Goal: Navigation & Orientation: Find specific page/section

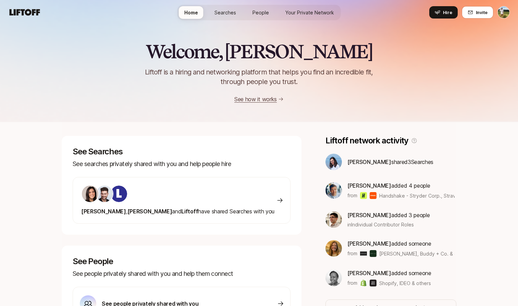
click at [230, 14] on span "Searches" at bounding box center [225, 12] width 22 height 7
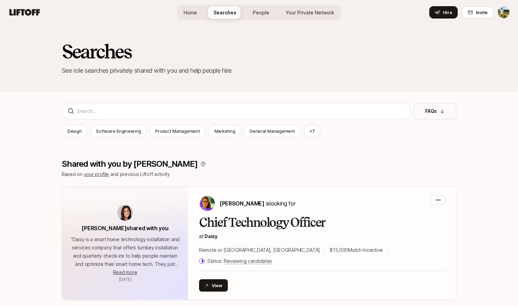
click at [249, 16] on link "People" at bounding box center [260, 12] width 27 height 13
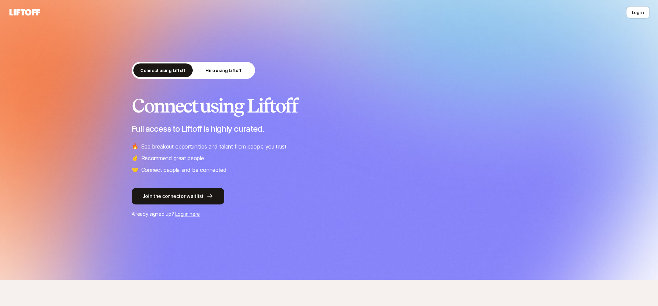
scroll to position [-6, 0]
click at [637, 14] on button "Log in" at bounding box center [638, 12] width 24 height 12
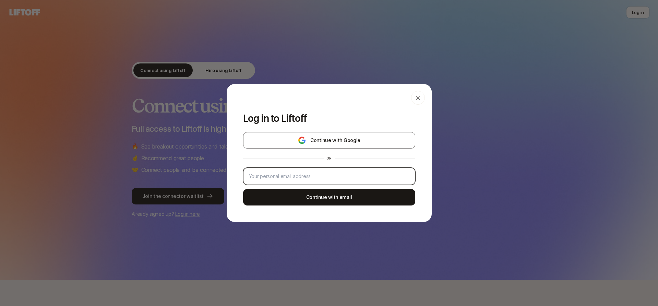
click at [322, 173] on input "email" at bounding box center [329, 176] width 160 height 8
type input "tyler.kieft@gmail.com"
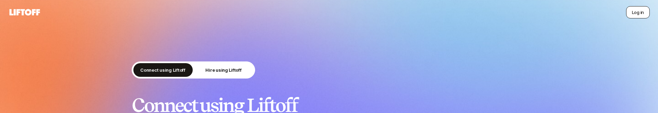
click at [643, 13] on button "Log in" at bounding box center [638, 12] width 24 height 12
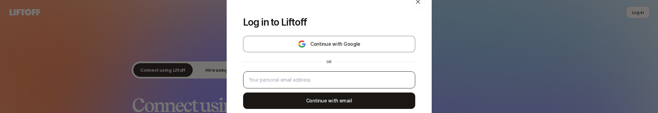
click at [341, 85] on div at bounding box center [329, 80] width 172 height 17
click at [335, 80] on input "email" at bounding box center [329, 80] width 160 height 8
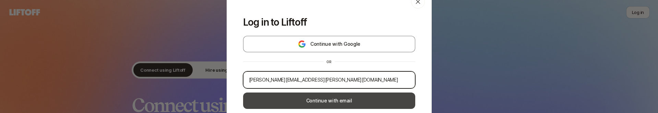
type input "tyler.kieft@gmail.com"
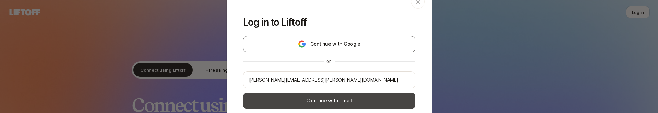
click at [356, 101] on button "Continue with email" at bounding box center [329, 101] width 172 height 16
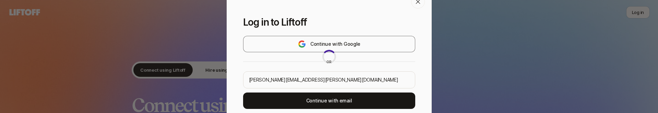
click at [345, 100] on div at bounding box center [328, 57] width 205 height 138
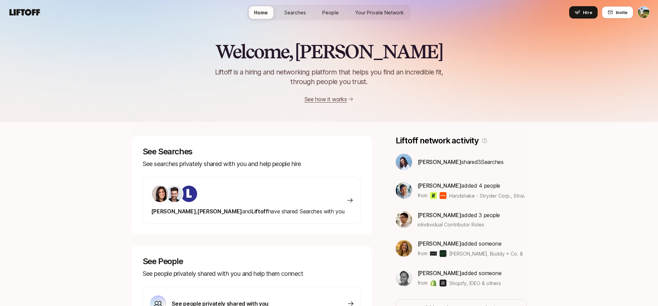
click at [288, 14] on span "Searches" at bounding box center [295, 12] width 22 height 7
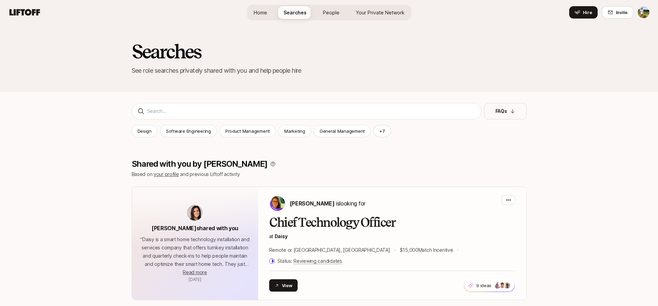
click at [333, 16] on span "People" at bounding box center [331, 12] width 16 height 7
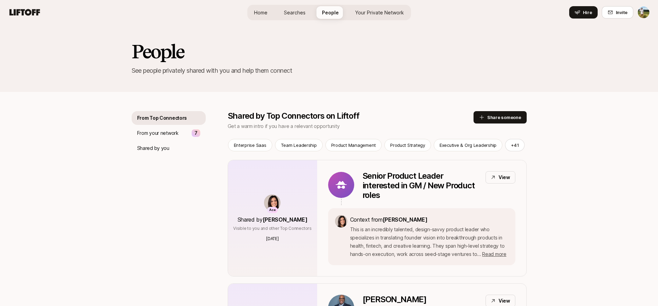
click at [368, 17] on link "Your Private Network" at bounding box center [379, 12] width 60 height 13
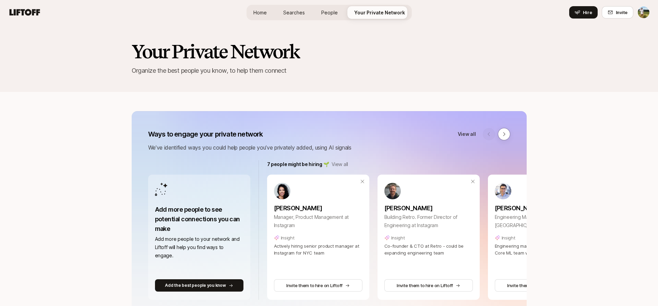
click at [266, 16] on span "Home" at bounding box center [259, 12] width 13 height 7
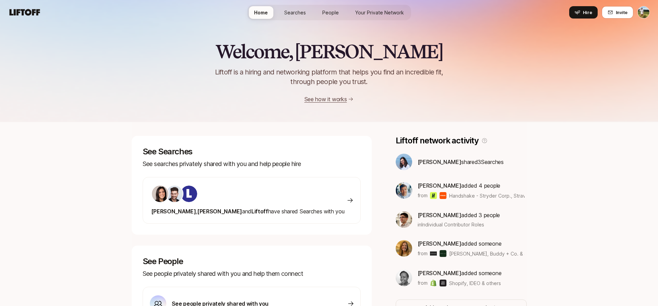
click at [296, 9] on span "Searches" at bounding box center [295, 12] width 22 height 7
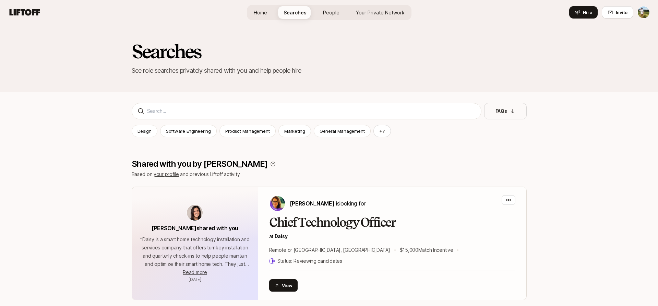
click at [325, 13] on span "People" at bounding box center [331, 12] width 16 height 7
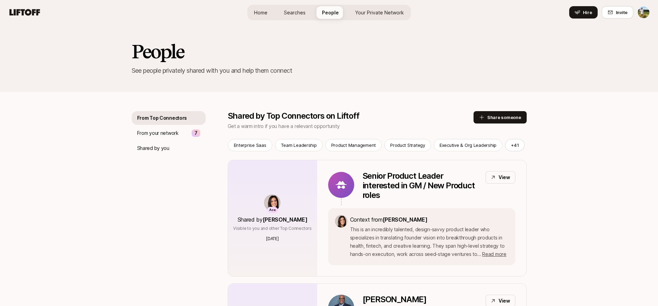
click at [371, 14] on span "Your Private Network" at bounding box center [379, 12] width 49 height 7
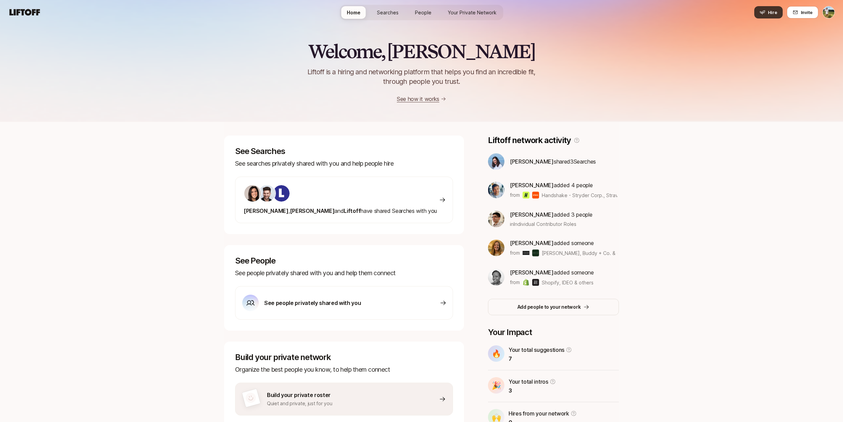
click at [772, 12] on span "Hire" at bounding box center [772, 12] width 9 height 7
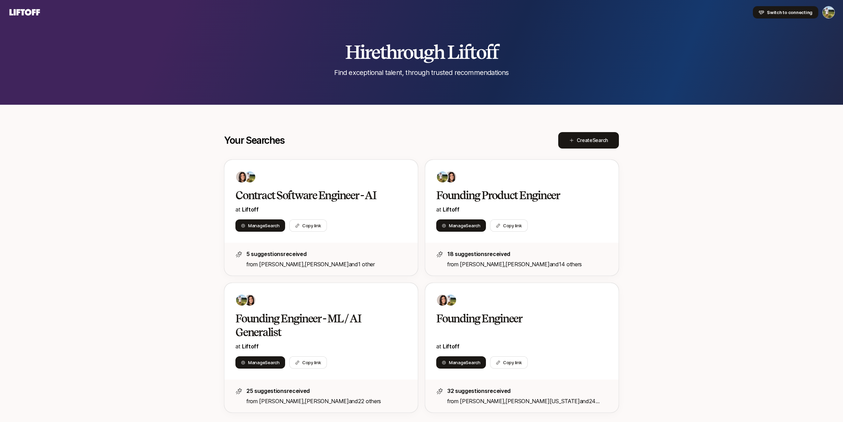
click at [782, 17] on button "Switch to connecting" at bounding box center [785, 12] width 65 height 12
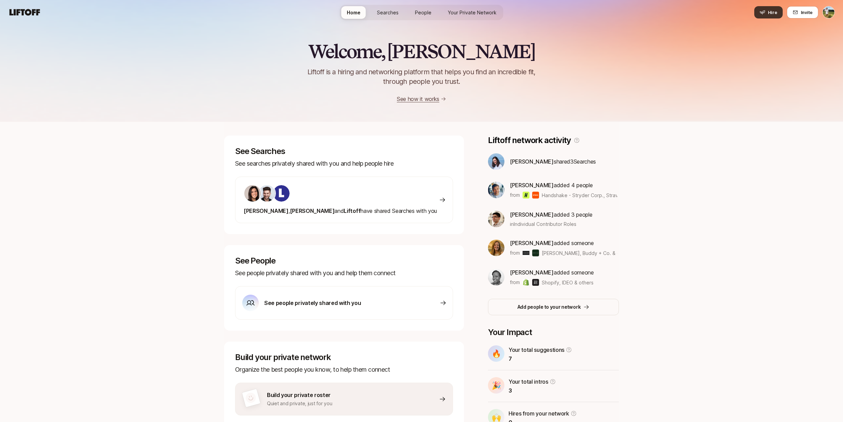
click at [767, 11] on button "Hire" at bounding box center [768, 12] width 28 height 12
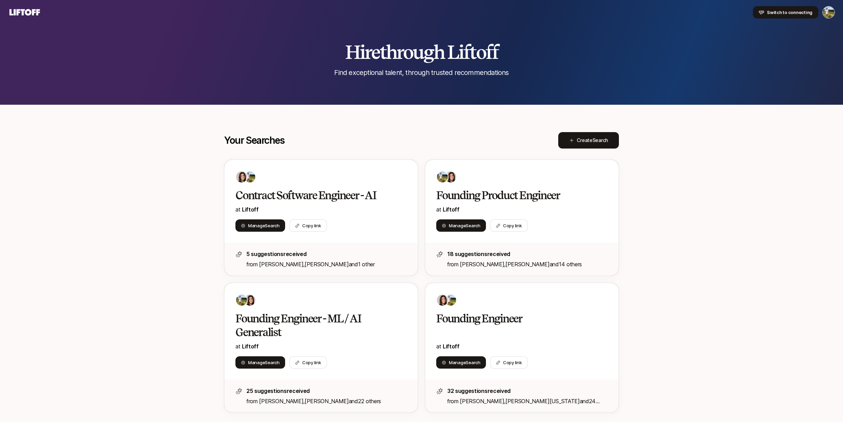
click at [797, 14] on span "Switch to connecting" at bounding box center [790, 12] width 46 height 7
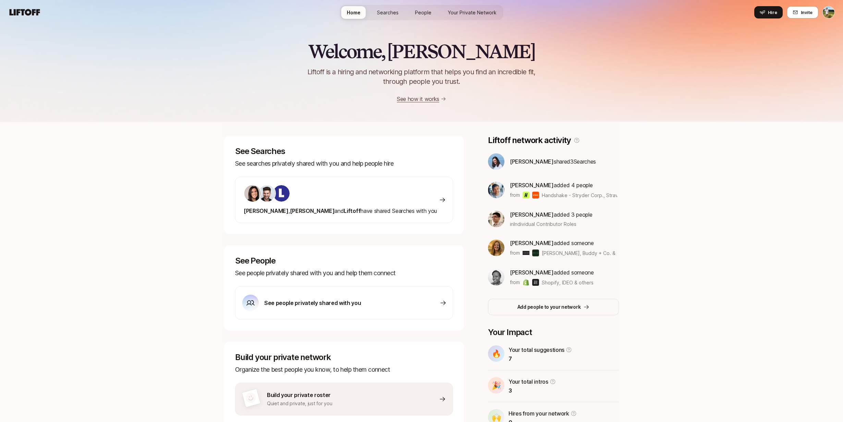
click at [460, 5] on div "Home Searches People Your Private Network Hire" at bounding box center [421, 12] width 163 height 15
click at [460, 12] on span "Your Private Network" at bounding box center [472, 12] width 49 height 7
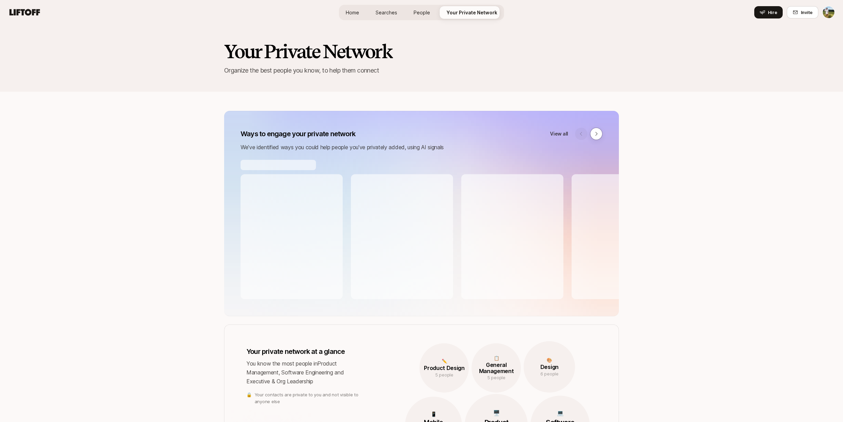
click at [419, 13] on span "People" at bounding box center [422, 12] width 16 height 7
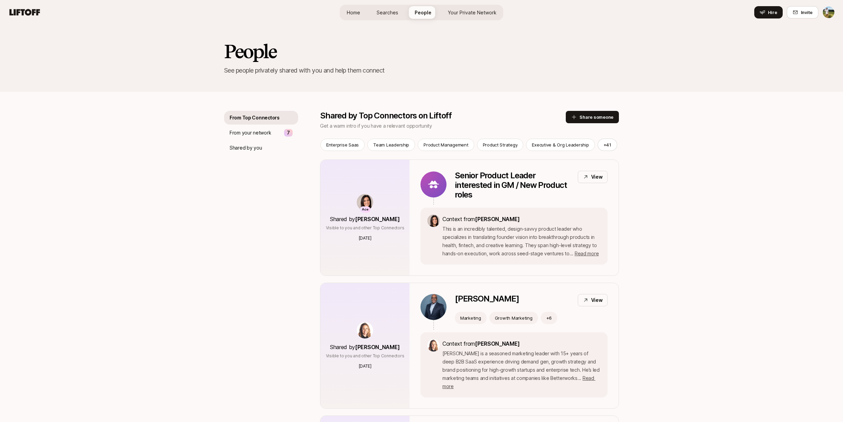
click at [388, 13] on span "Searches" at bounding box center [388, 12] width 22 height 7
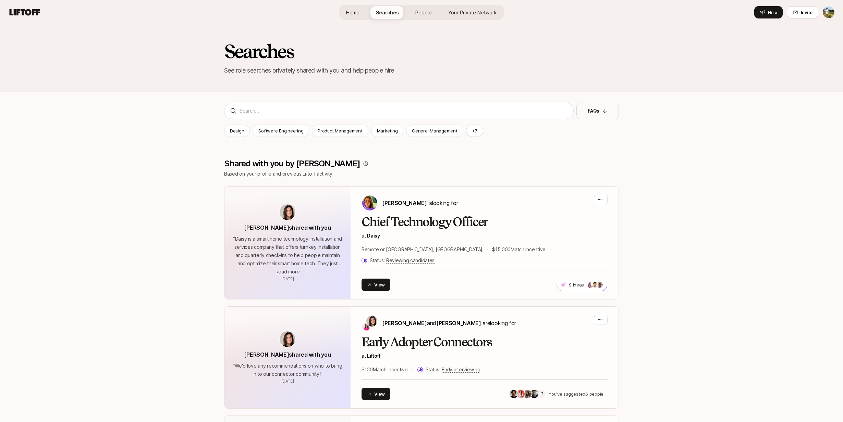
click at [356, 13] on span "Home" at bounding box center [352, 12] width 13 height 7
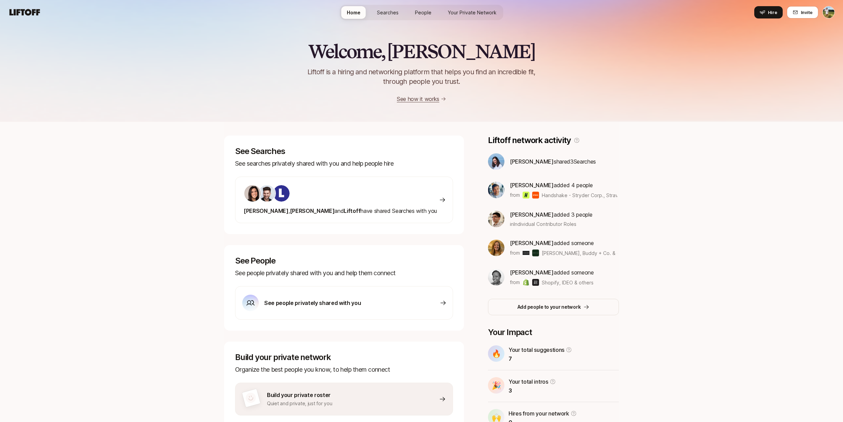
click at [486, 14] on span "Your Private Network" at bounding box center [472, 12] width 49 height 7
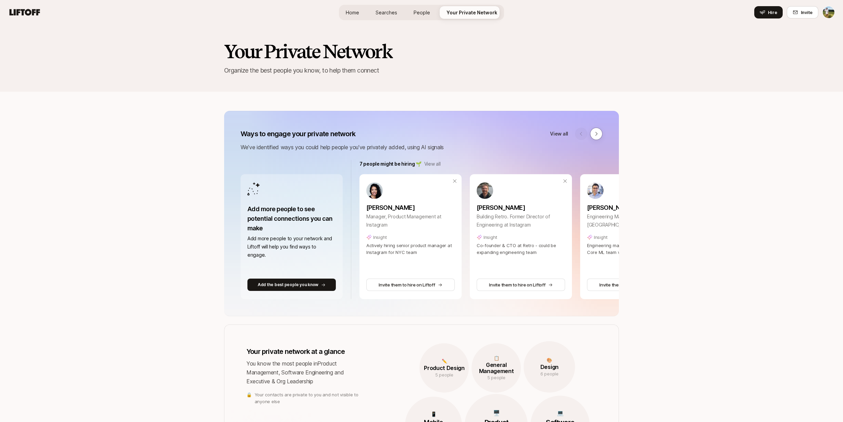
click at [420, 15] on span "People" at bounding box center [422, 12] width 16 height 7
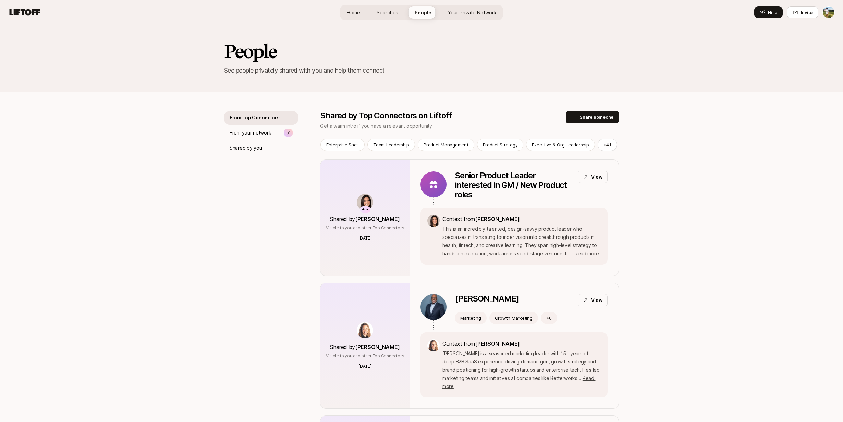
click at [458, 6] on link "Your Private Network" at bounding box center [472, 12] width 60 height 13
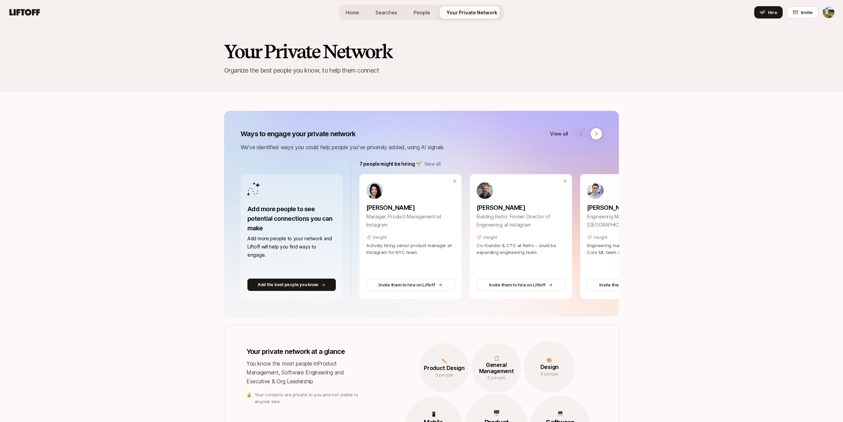
click at [425, 10] on span "People" at bounding box center [422, 12] width 16 height 7
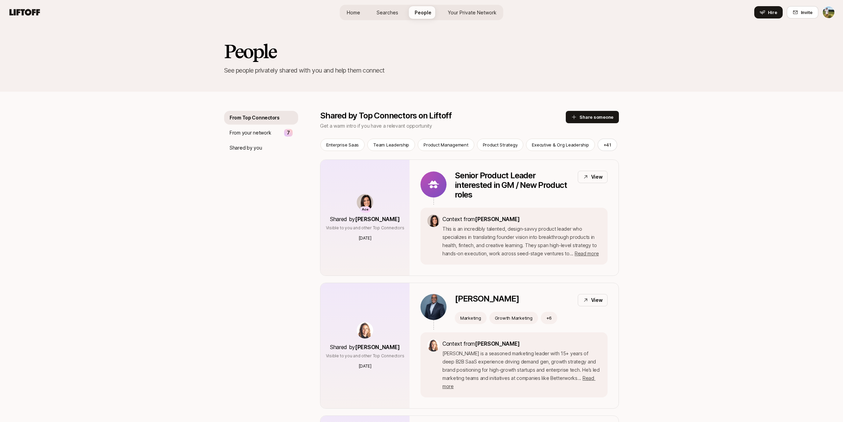
click at [382, 14] on span "Searches" at bounding box center [388, 12] width 22 height 7
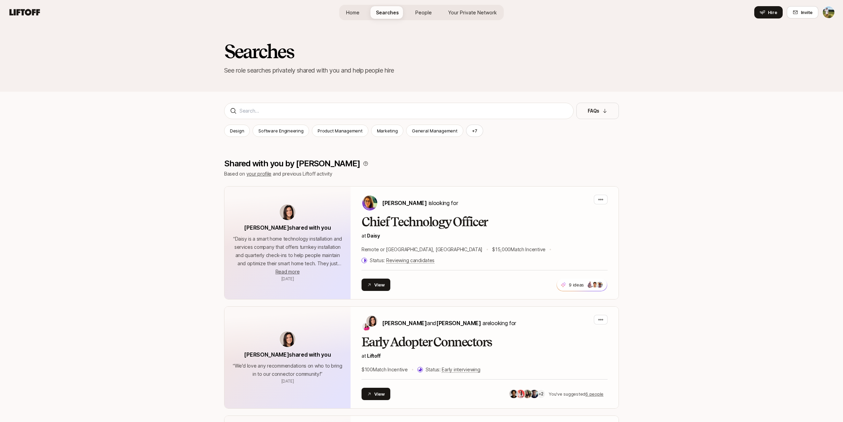
click at [355, 14] on span "Home" at bounding box center [352, 12] width 13 height 7
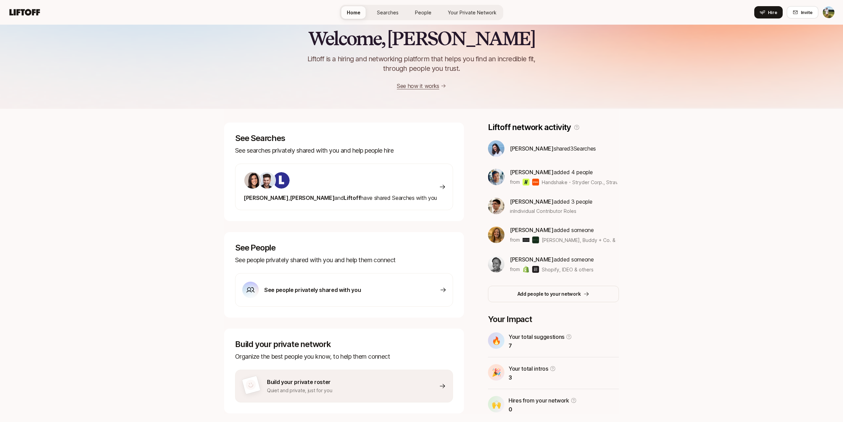
scroll to position [13, 0]
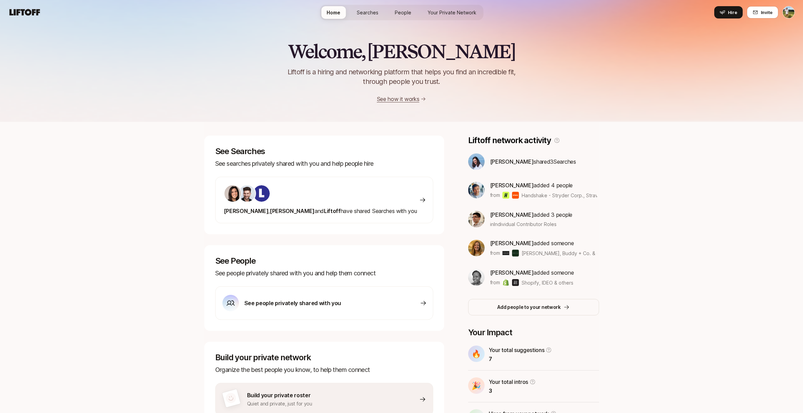
click at [36, 8] on icon at bounding box center [24, 13] width 33 height 10
click at [442, 11] on span "Your Private Network" at bounding box center [452, 12] width 49 height 7
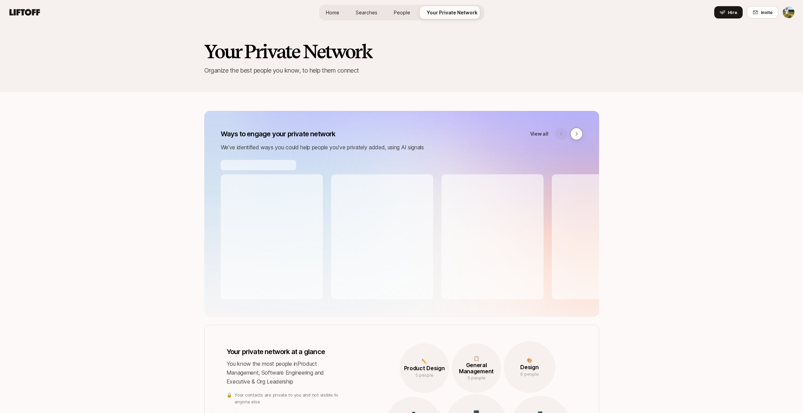
click at [401, 15] on span "People" at bounding box center [402, 12] width 16 height 7
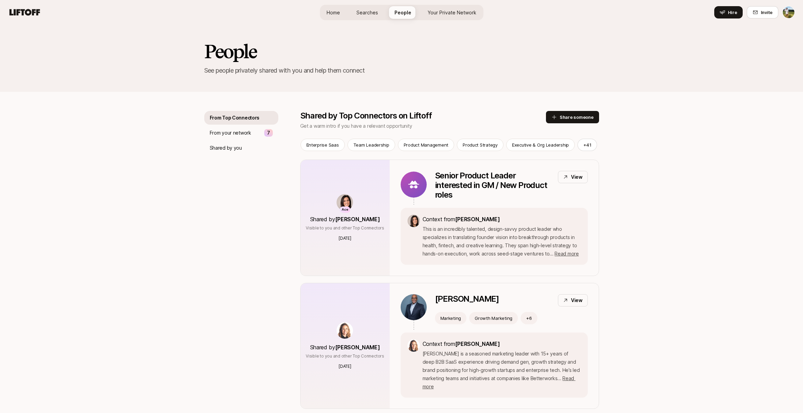
click at [360, 20] on div "Home Searches People Your Private Network Hire" at bounding box center [401, 12] width 163 height 15
click at [364, 15] on span "Searches" at bounding box center [367, 12] width 22 height 7
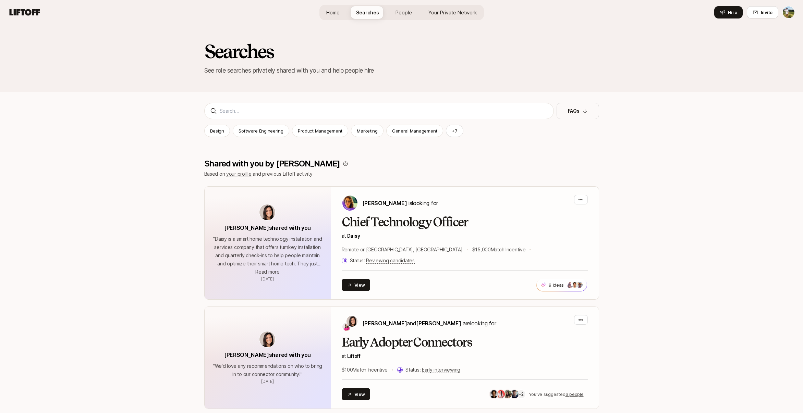
click at [339, 17] on link "Home" at bounding box center [333, 12] width 24 height 13
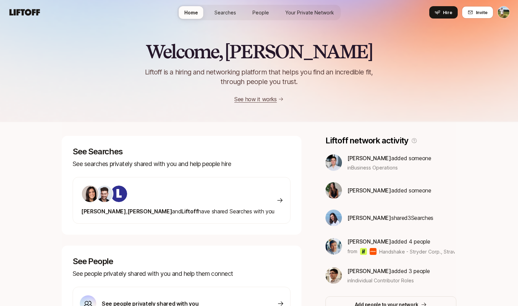
click at [514, 121] on div "Welcome, [PERSON_NAME] is a hiring and networking platform that helps you find …" at bounding box center [259, 60] width 518 height 123
click at [101, 58] on div "Welcome, [PERSON_NAME] is a hiring and networking platform that helps you find …" at bounding box center [259, 72] width 518 height 62
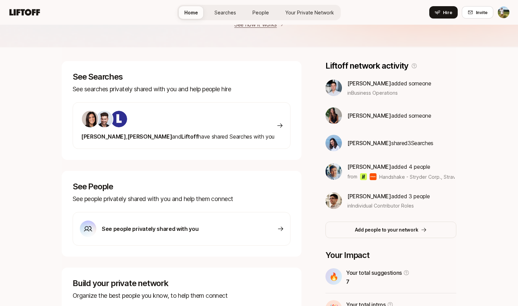
scroll to position [1, 0]
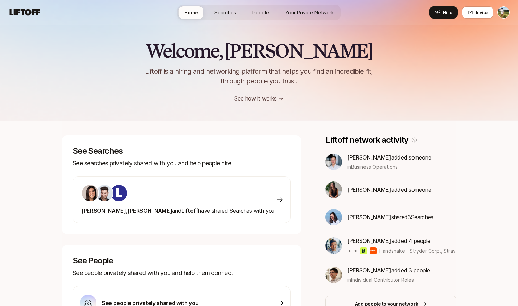
click at [226, 16] on span "Searches" at bounding box center [225, 12] width 22 height 7
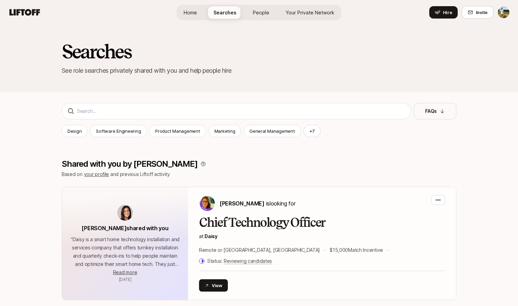
click at [255, 15] on span "People" at bounding box center [261, 12] width 16 height 7
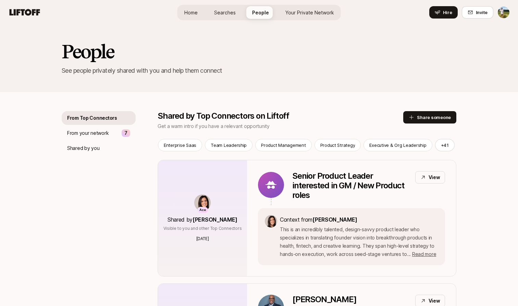
click at [298, 14] on span "Your Private Network" at bounding box center [309, 12] width 49 height 7
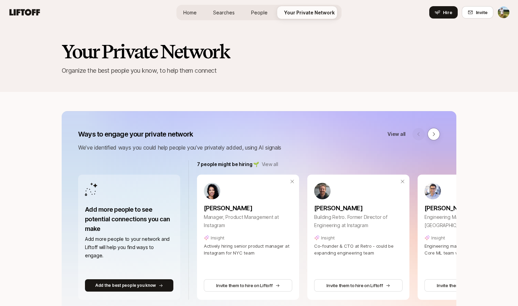
click at [496, 8] on div "Hire Invite" at bounding box center [469, 12] width 81 height 12
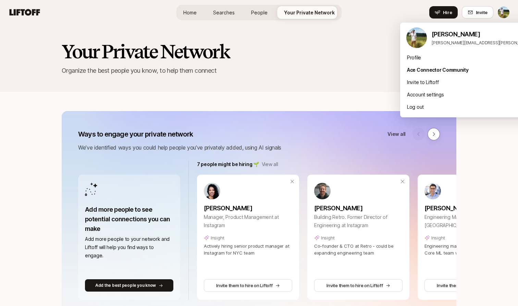
click at [504, 11] on html "Home Searches People Your Private Network Hire Home Searches People Your Privat…" at bounding box center [259, 153] width 518 height 306
click at [460, 59] on div "Profile" at bounding box center [485, 57] width 170 height 12
